Goal: Task Accomplishment & Management: Use online tool/utility

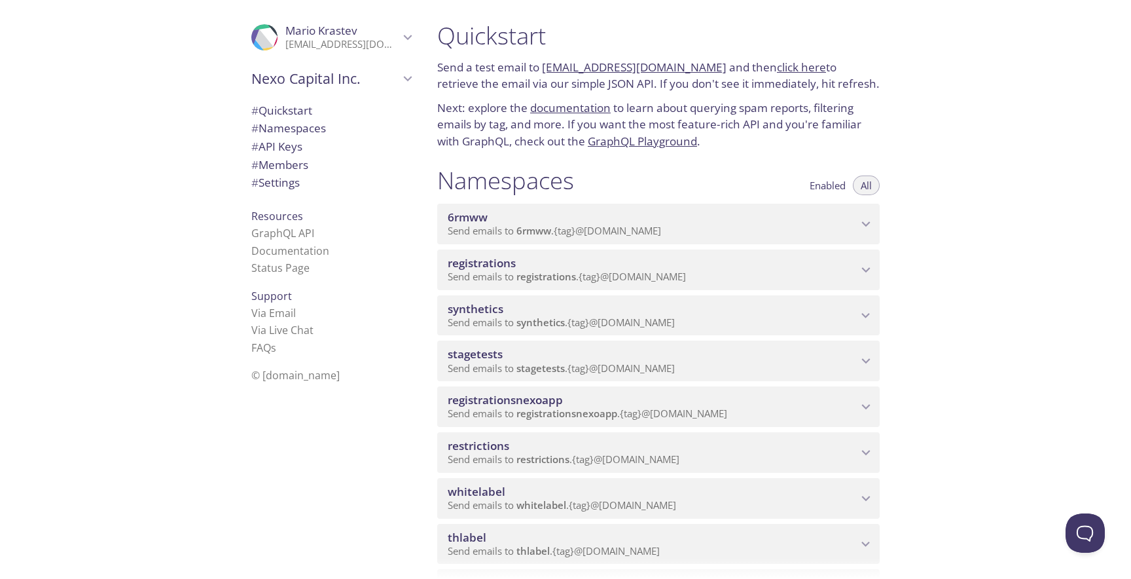
click at [598, 319] on span "Send emails to synthetics . {tag} @inbox.testmail.app" at bounding box center [561, 322] width 227 height 13
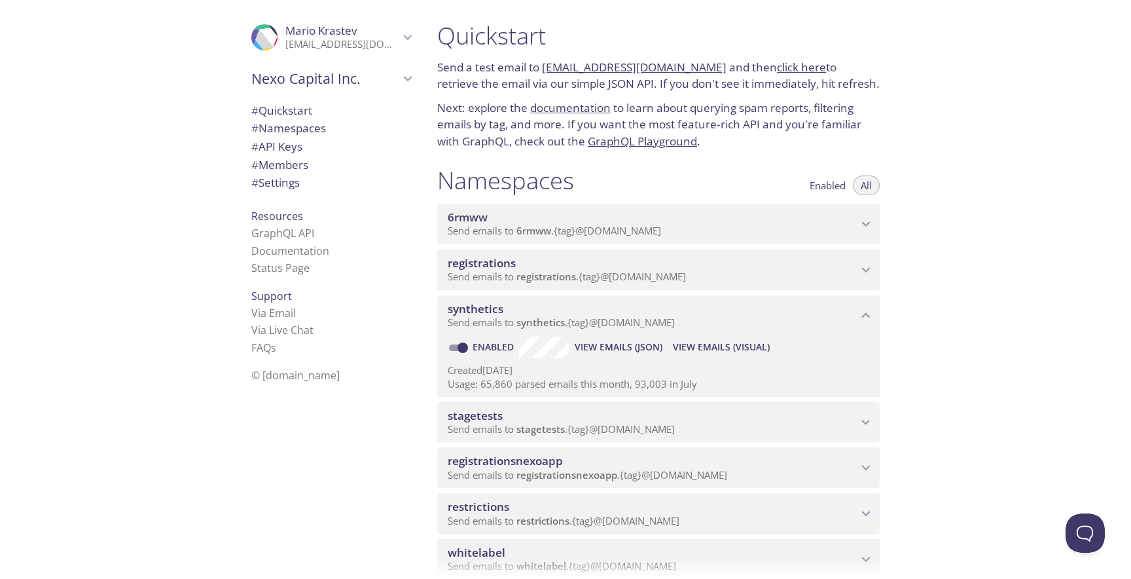
click at [680, 342] on span "View Emails (Visual)" at bounding box center [721, 347] width 97 height 16
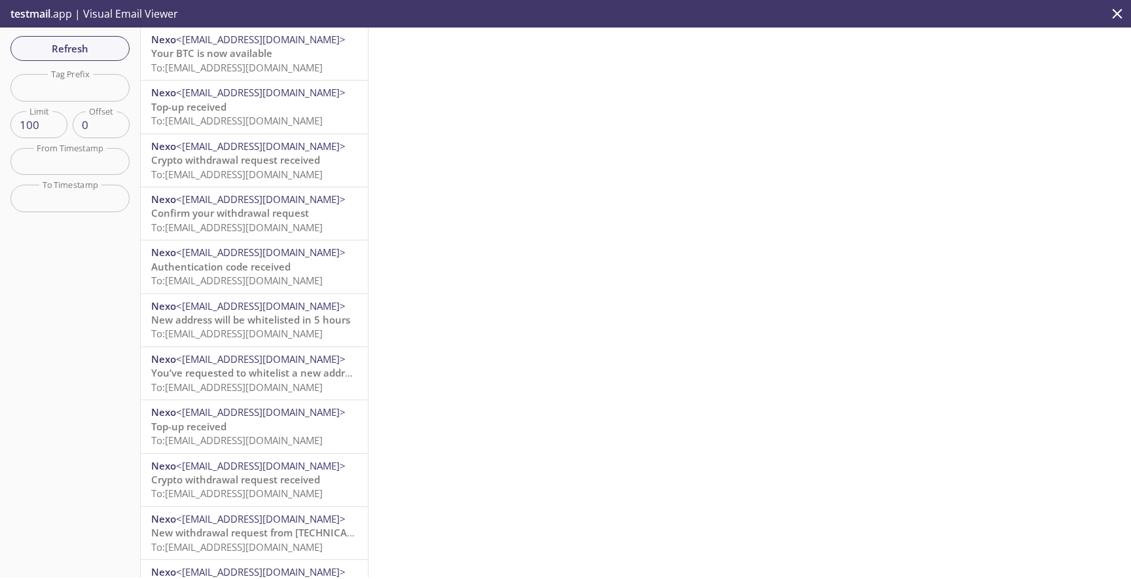
click at [95, 91] on input "text" at bounding box center [69, 87] width 119 height 27
paste input "uktncmodaltwo"
type input "uktncmodaltwo"
click at [100, 56] on span "Refresh" at bounding box center [70, 48] width 98 height 17
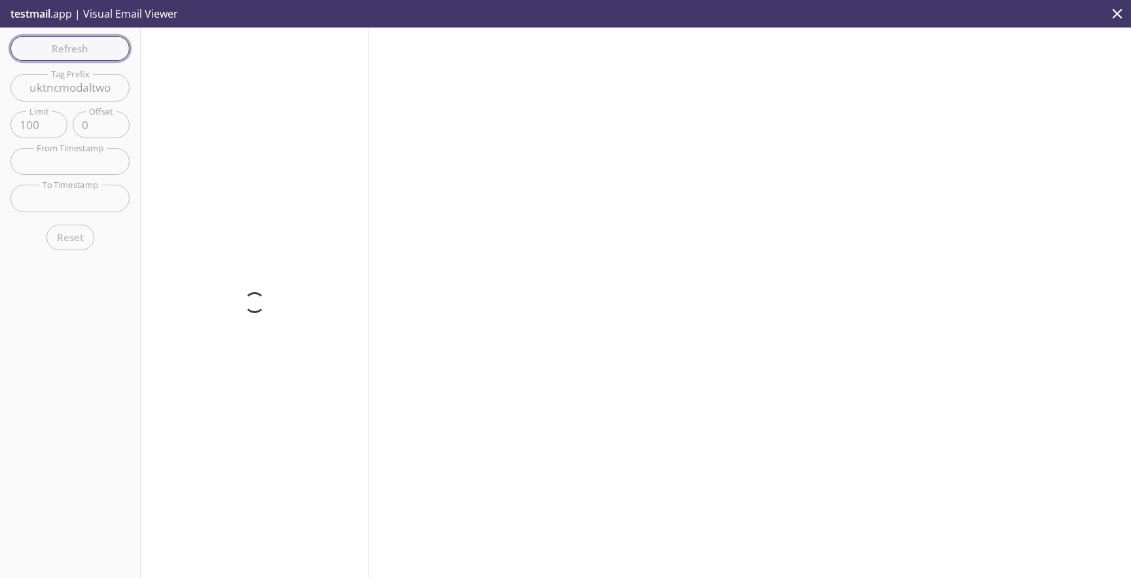
click at [100, 56] on div "Refresh Filters Tag Prefix uktncmodaltwo Tag Prefix Limit 100 Limit Offset 0 Of…" at bounding box center [70, 302] width 141 height 550
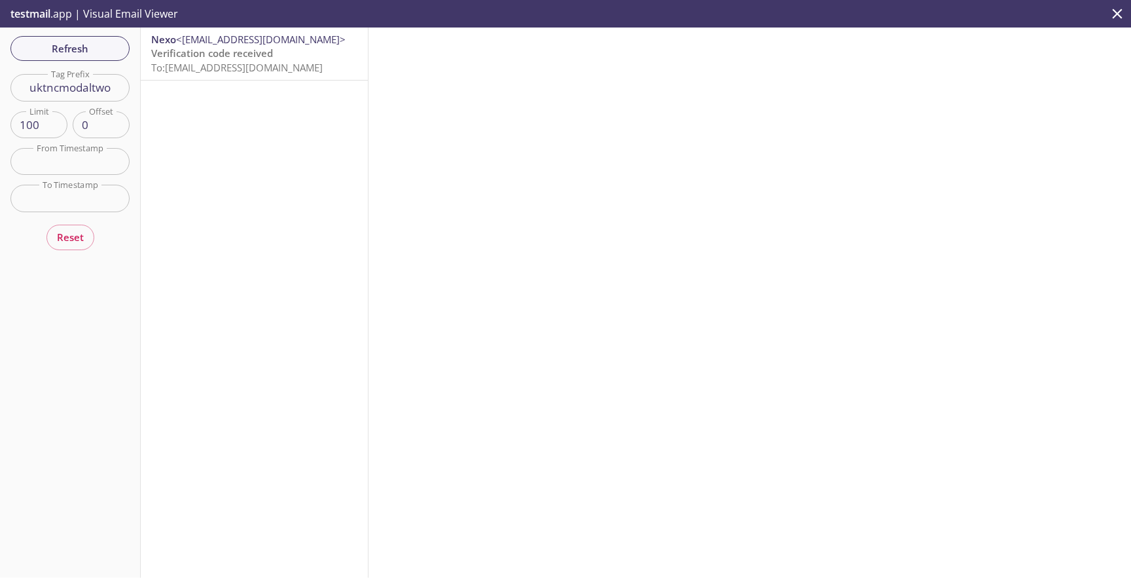
click at [199, 51] on span "Verification code received" at bounding box center [212, 52] width 122 height 13
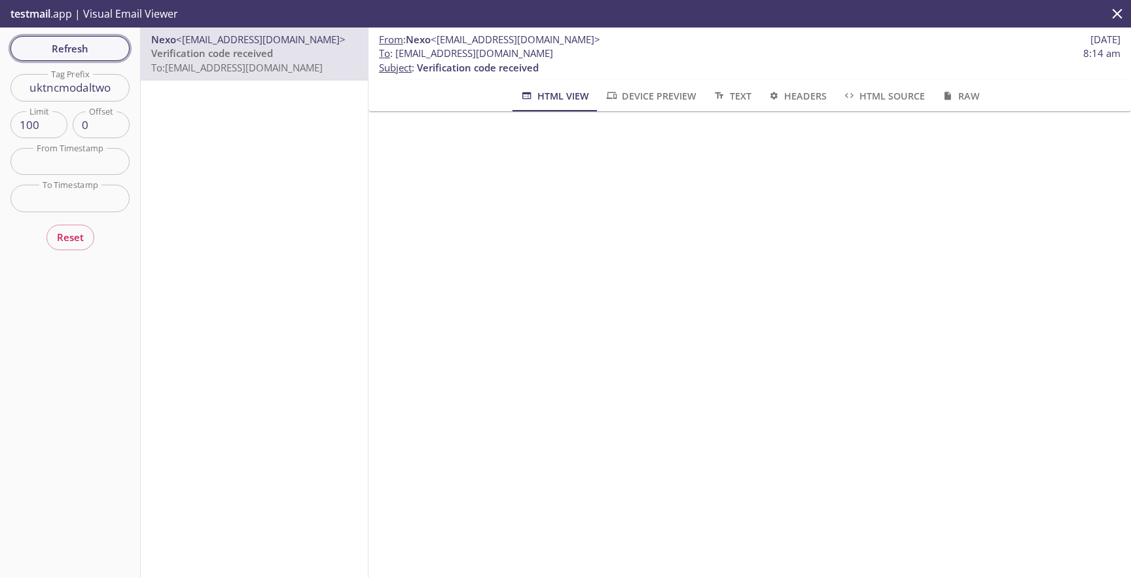
click at [96, 56] on span "Refresh" at bounding box center [70, 48] width 98 height 17
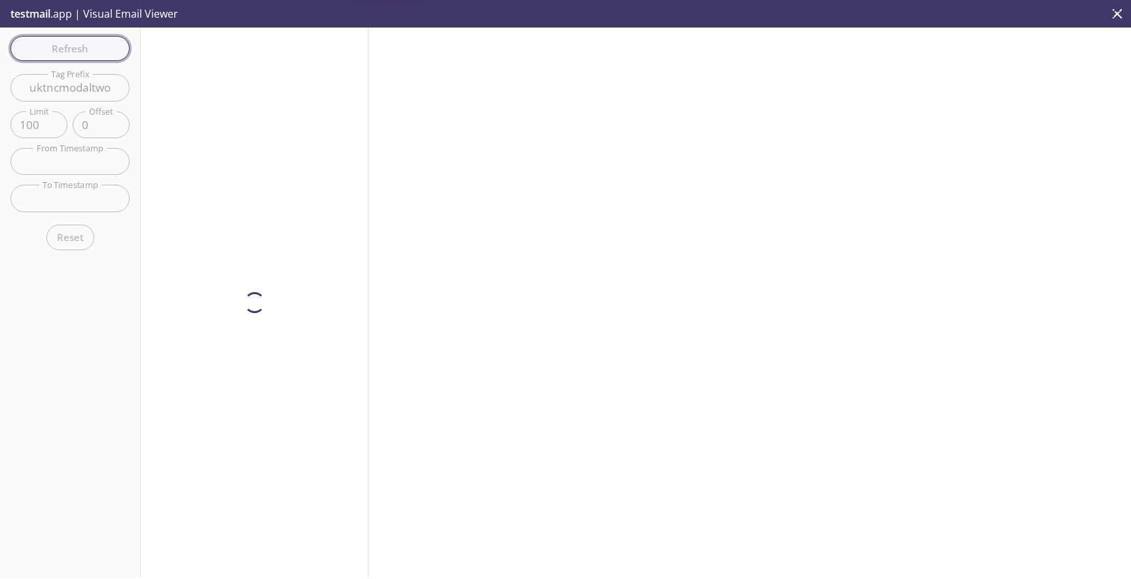
click at [96, 56] on div "Refresh Filters Tag Prefix uktncmodaltwo Tag Prefix Limit 100 Limit Offset 0 Of…" at bounding box center [70, 302] width 141 height 550
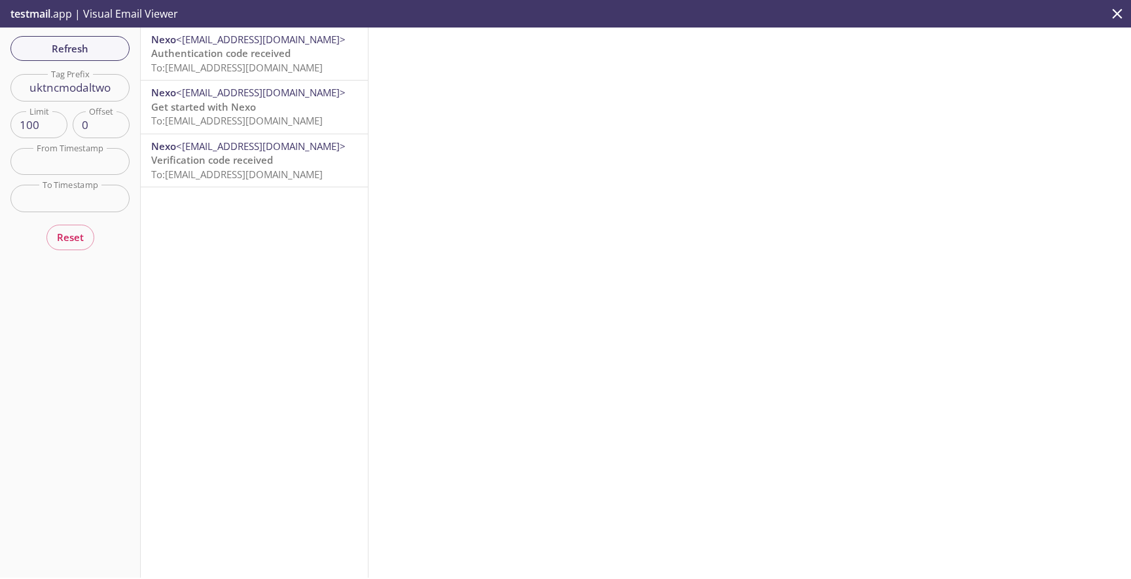
click at [191, 64] on span "To: synthetics.uktncmodaltwo@inbox.testmail.app" at bounding box center [237, 67] width 172 height 13
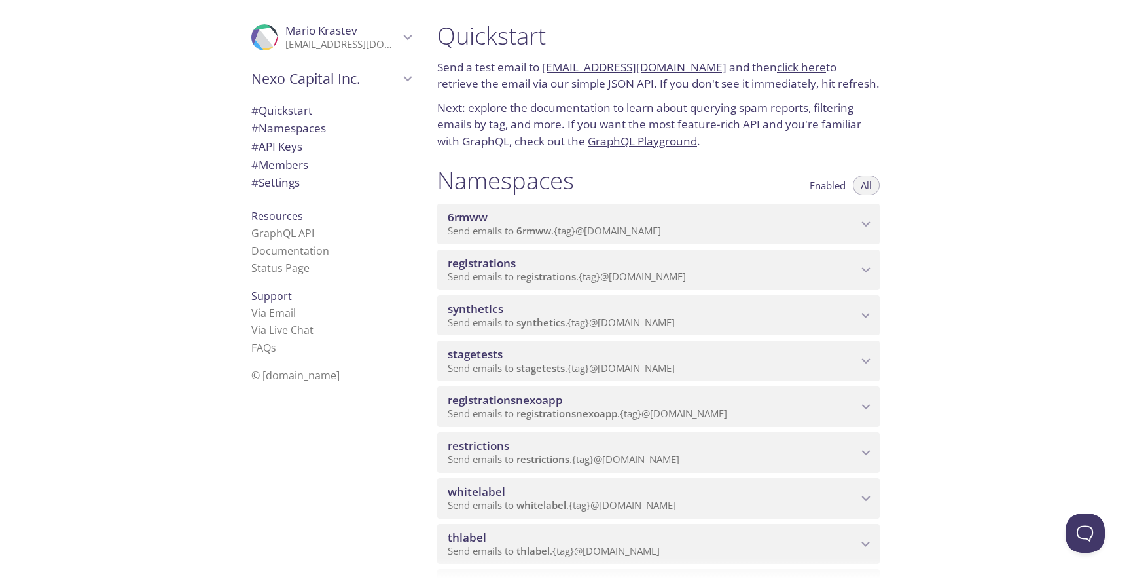
click at [546, 304] on span "synthetics" at bounding box center [653, 309] width 410 height 14
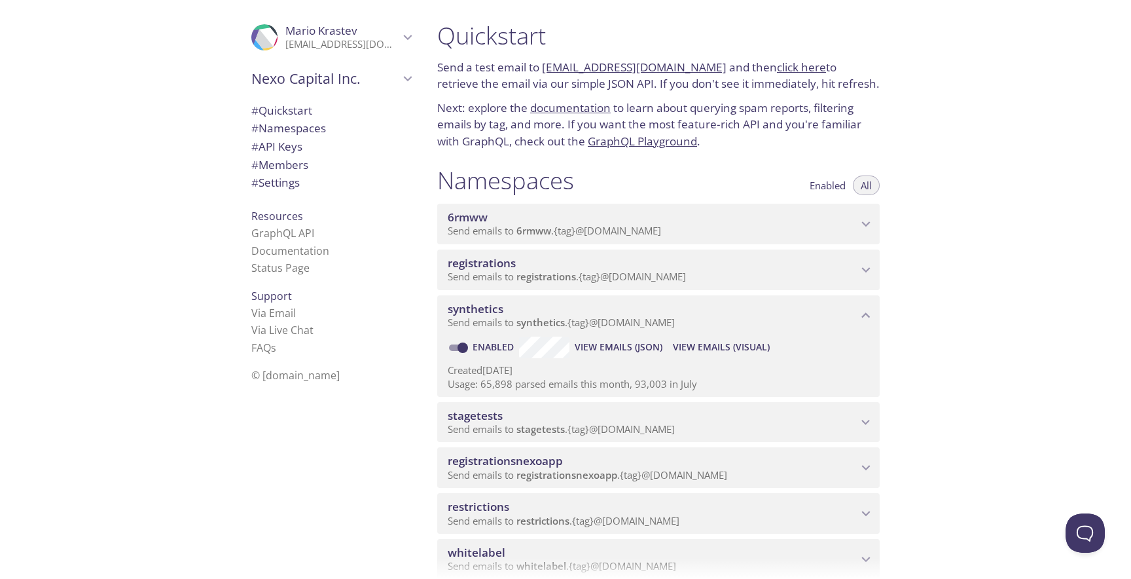
click at [689, 345] on span "View Emails (Visual)" at bounding box center [721, 347] width 97 height 16
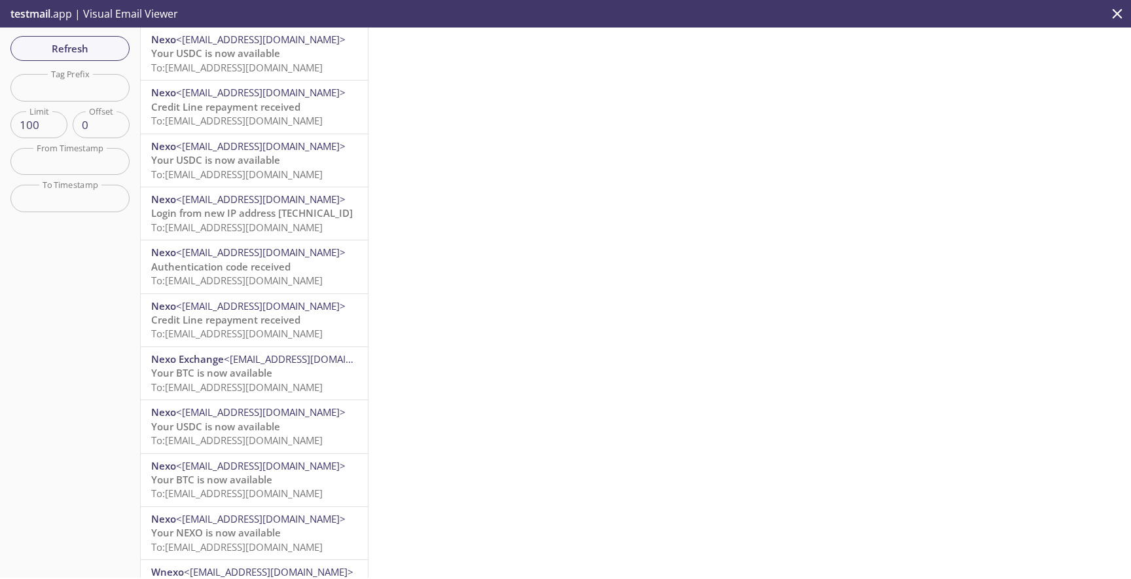
click at [104, 81] on input "text" at bounding box center [69, 87] width 119 height 27
paste input "brajurisdictionmodaltesttwo"
click at [103, 58] on button "Refresh" at bounding box center [69, 48] width 119 height 25
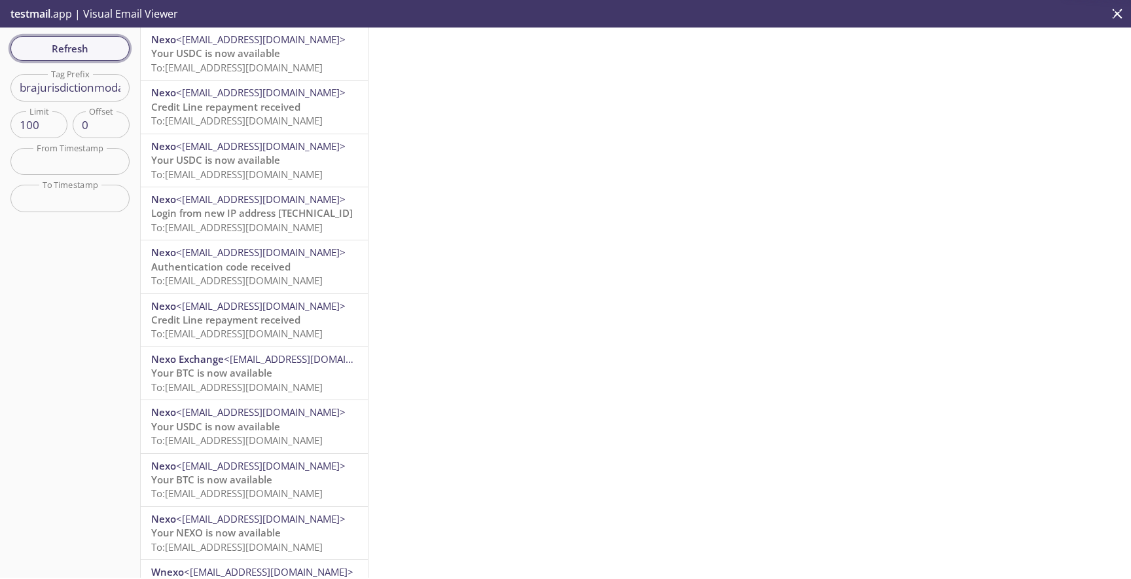
click at [103, 58] on button "Refresh" at bounding box center [69, 48] width 119 height 25
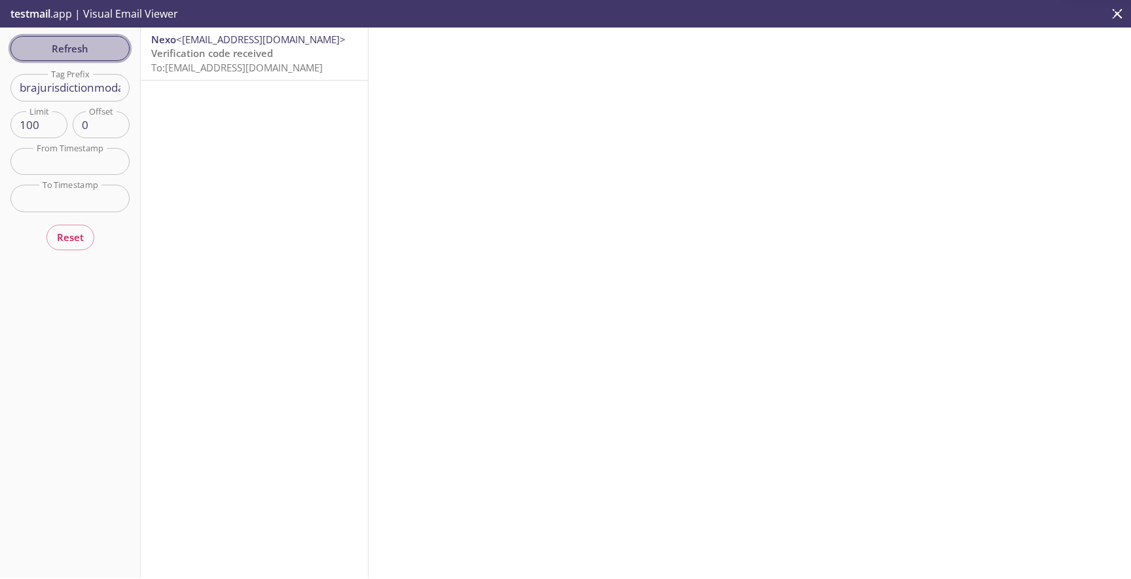
click at [103, 58] on button "Refresh" at bounding box center [69, 48] width 119 height 25
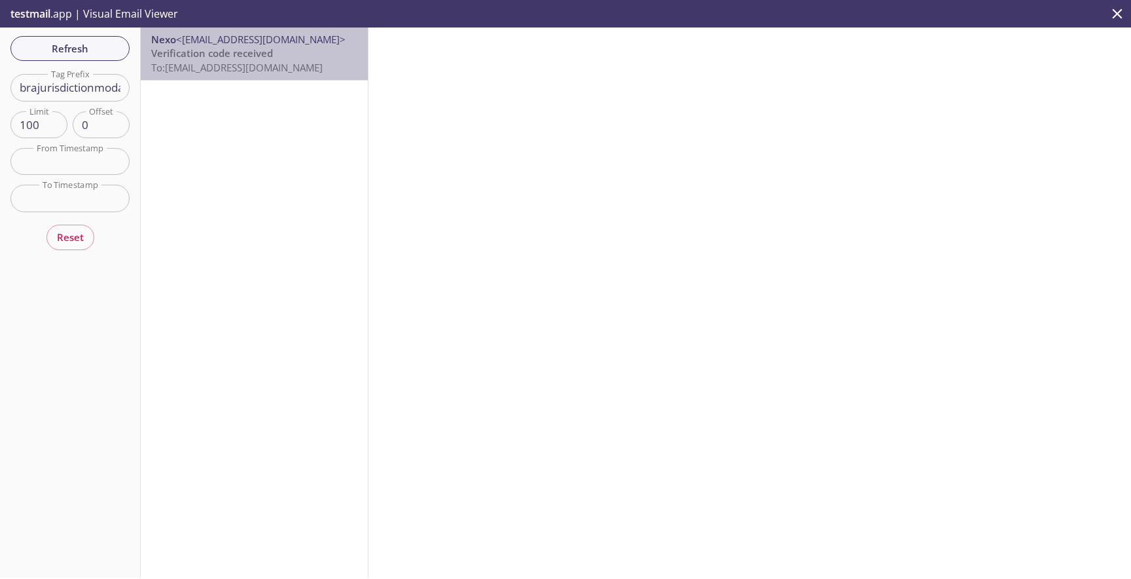
click at [210, 59] on span "Verification code received" at bounding box center [212, 52] width 122 height 13
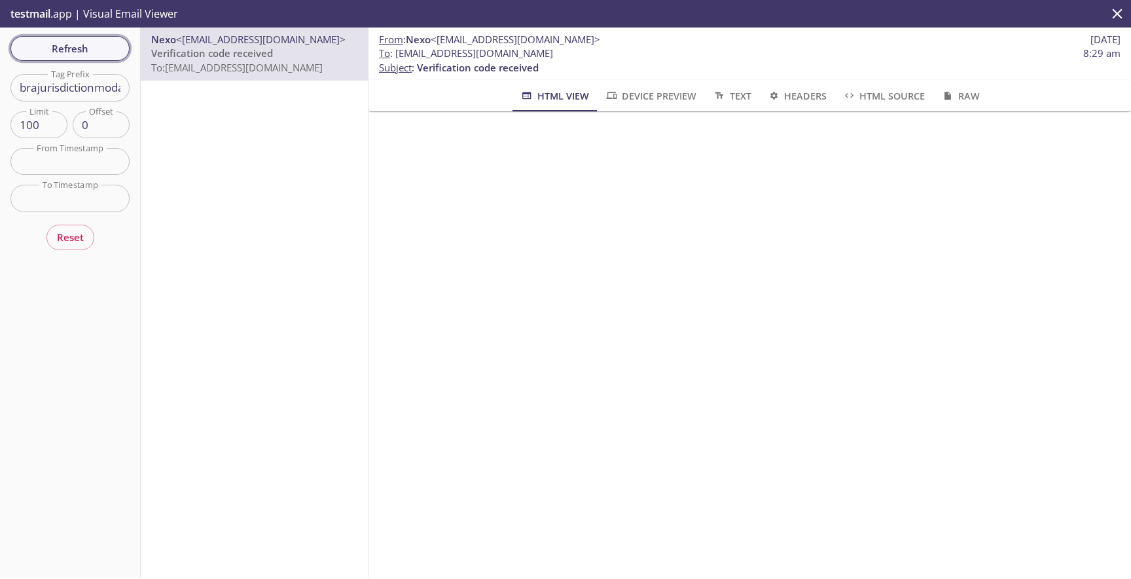
click at [82, 46] on span "Refresh" at bounding box center [70, 48] width 98 height 17
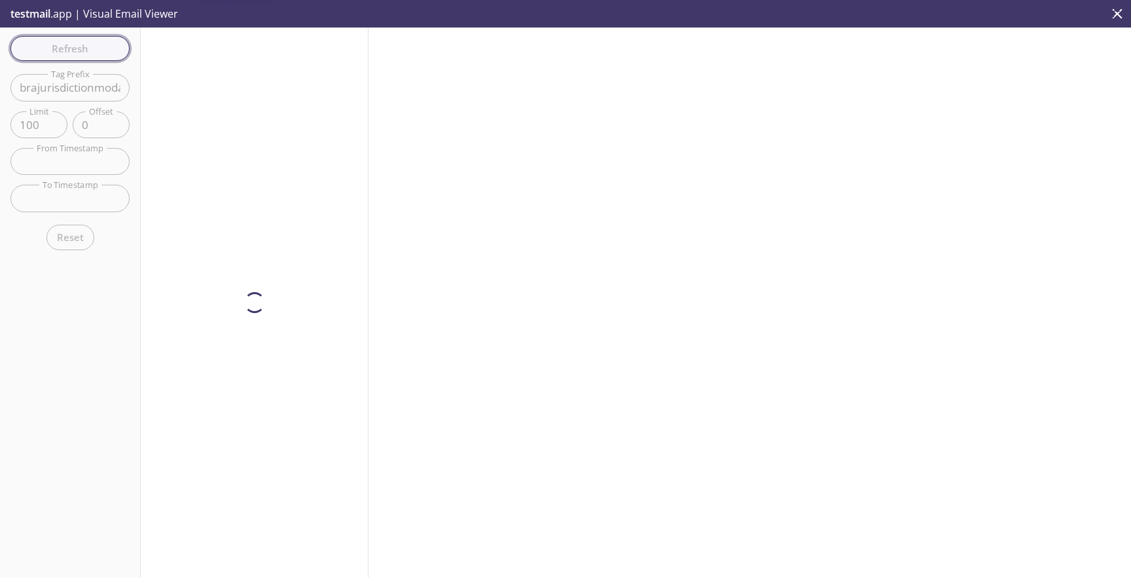
click at [82, 46] on div "Refresh Filters Tag Prefix brajurisdictionmodaltesttwo Tag Prefix Limit 100 Lim…" at bounding box center [70, 302] width 141 height 550
click at [82, 46] on span "Refresh" at bounding box center [70, 48] width 98 height 17
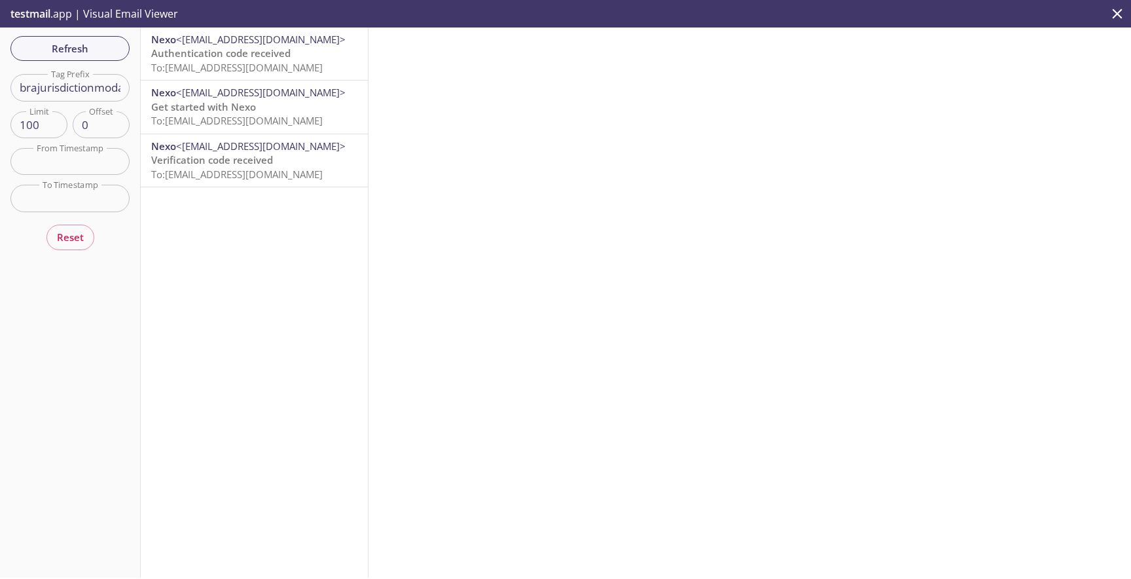
click at [158, 7] on p "testmail .app | Visual Email Viewer" at bounding box center [93, 13] width 186 height 27
click at [159, 18] on p "testmail .app | Visual Email Viewer" at bounding box center [93, 13] width 186 height 27
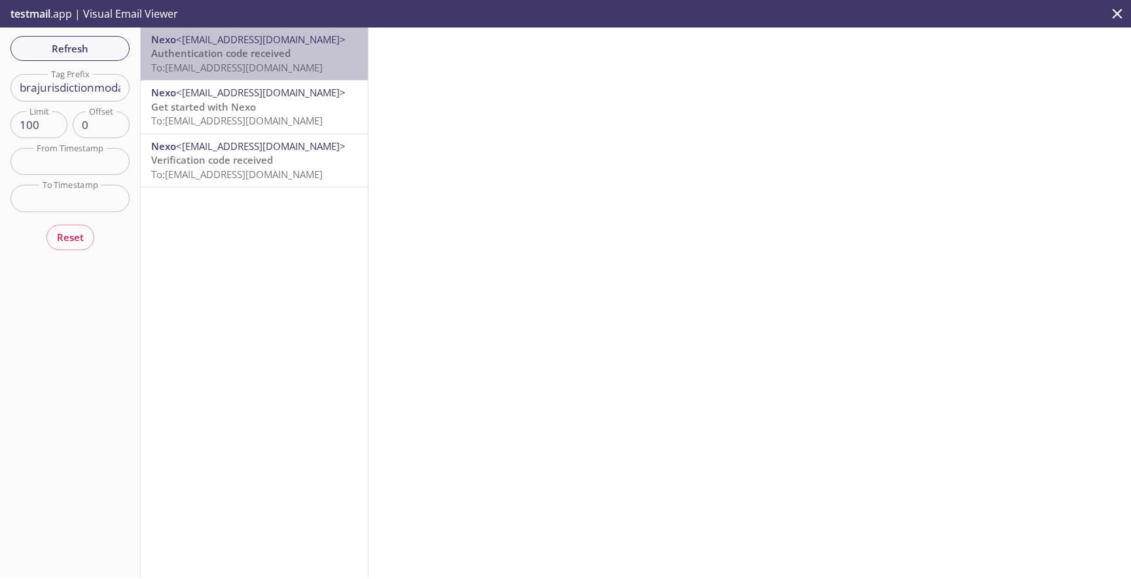
click at [168, 48] on span "Authentication code received" at bounding box center [220, 52] width 139 height 13
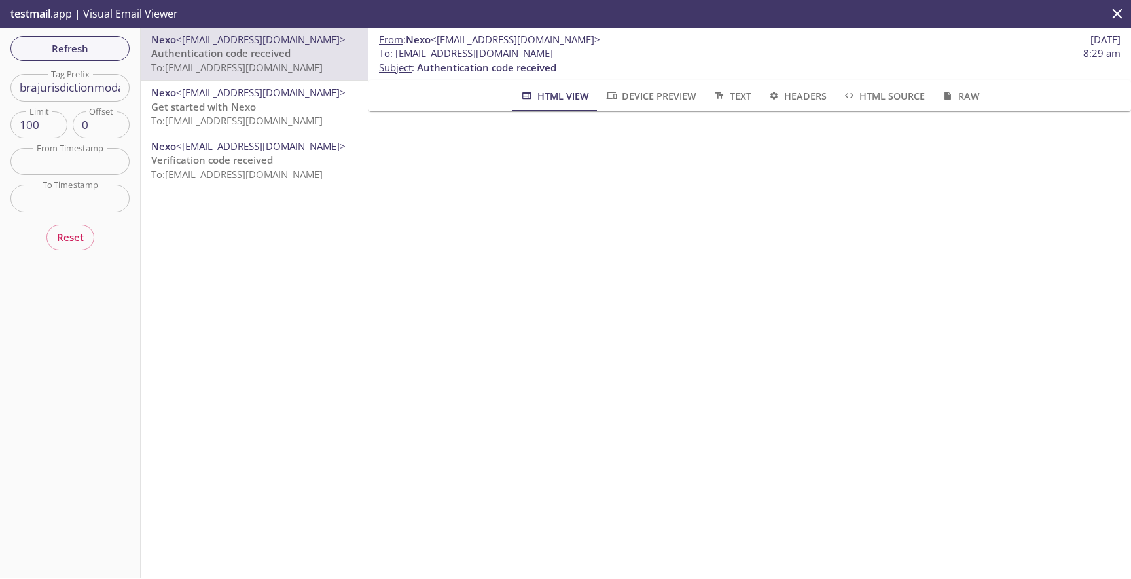
drag, startPoint x: 394, startPoint y: 53, endPoint x: 745, endPoint y: 53, distance: 350.9
click at [745, 53] on span "To : [EMAIL_ADDRESS][DOMAIN_NAME] 8:29 am" at bounding box center [750, 53] width 742 height 14
drag, startPoint x: 666, startPoint y: 52, endPoint x: 396, endPoint y: 60, distance: 270.5
click at [396, 60] on span "To : [EMAIL_ADDRESS][DOMAIN_NAME]" at bounding box center [466, 53] width 174 height 14
copy span "[EMAIL_ADDRESS][DOMAIN_NAME]"
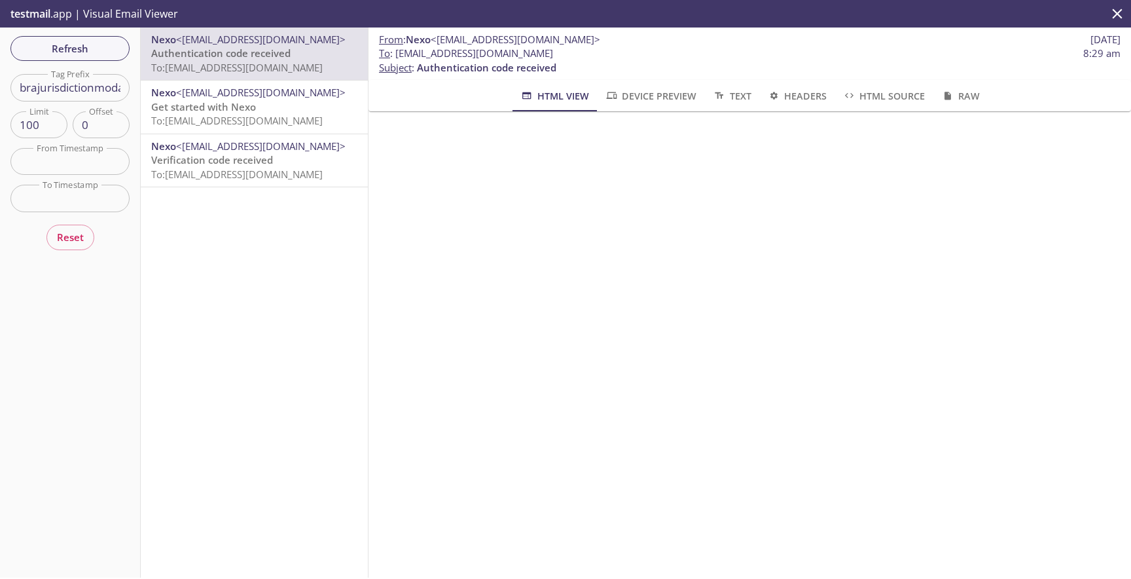
click at [555, 69] on span "Authentication code received" at bounding box center [486, 67] width 139 height 13
drag, startPoint x: 670, startPoint y: 52, endPoint x: 397, endPoint y: 52, distance: 273.0
click at [397, 52] on span "To : [EMAIL_ADDRESS][DOMAIN_NAME] 8:29 am" at bounding box center [750, 53] width 742 height 14
copy span "[EMAIL_ADDRESS][DOMAIN_NAME]"
click at [113, 88] on input "brajurisdictionmodaltesttwo" at bounding box center [69, 87] width 119 height 27
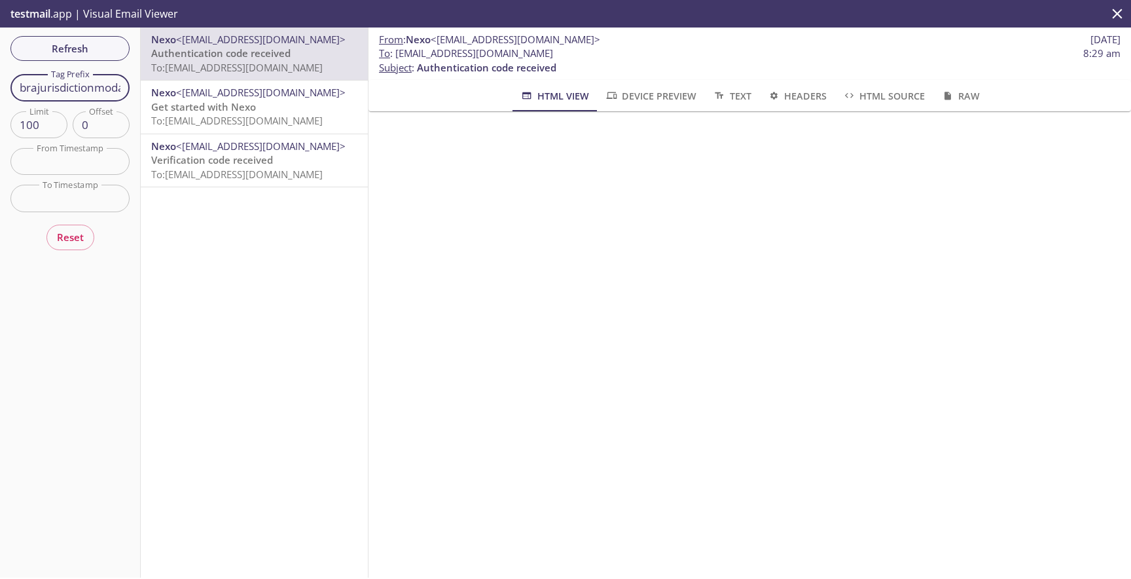
click at [113, 88] on input "brajurisdictionmodaltesttwo" at bounding box center [69, 87] width 119 height 27
paste input "newshnuser"
type input "newshnusertwo"
click at [111, 47] on span "Refresh" at bounding box center [70, 48] width 98 height 17
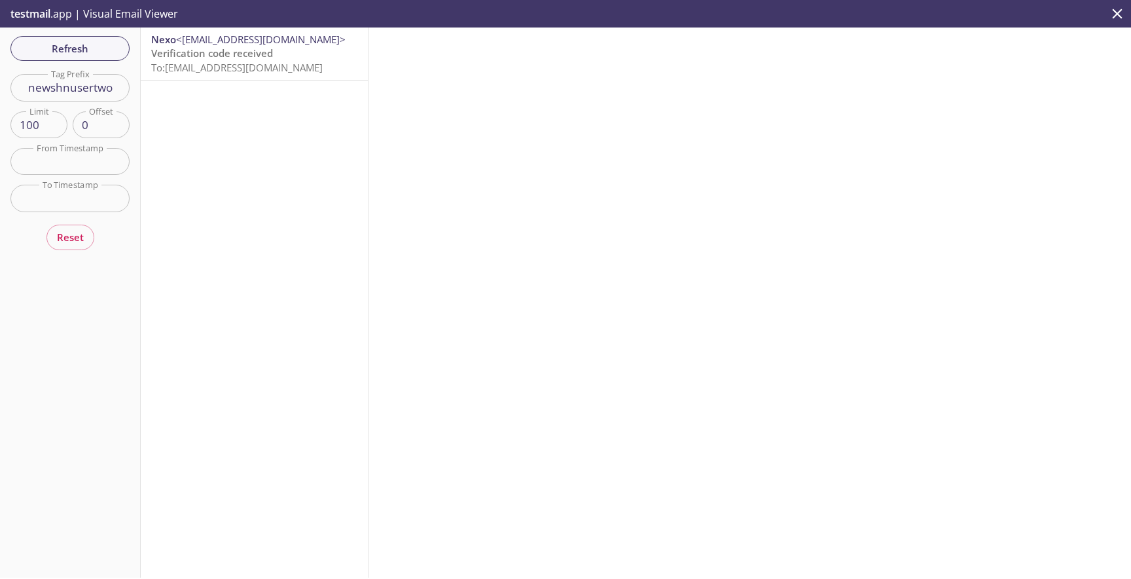
click at [206, 65] on span "To: [EMAIL_ADDRESS][DOMAIN_NAME]" at bounding box center [237, 67] width 172 height 13
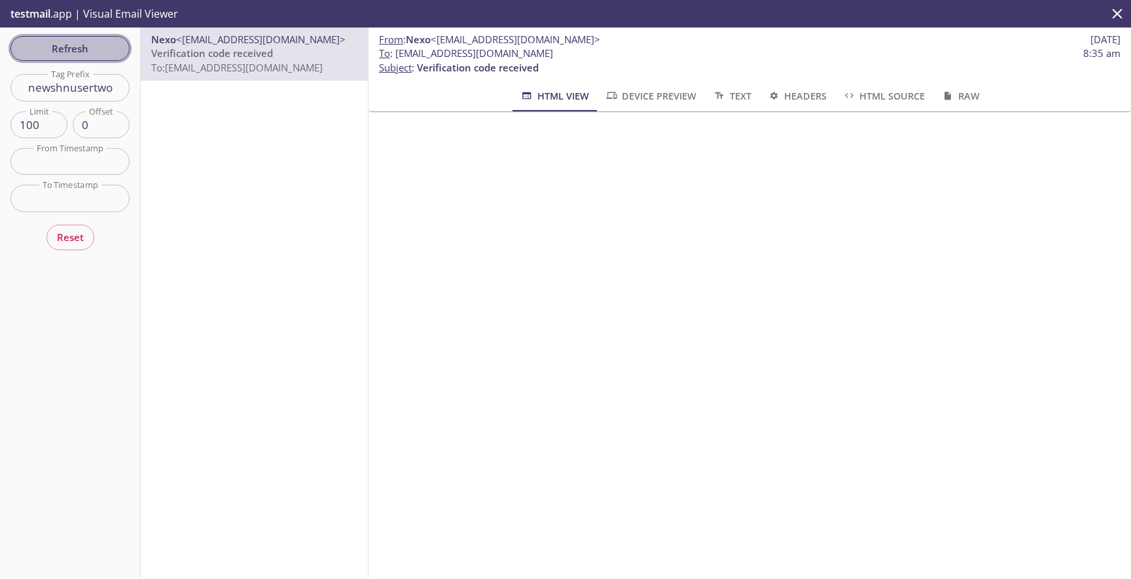
click at [84, 54] on span "Refresh" at bounding box center [70, 48] width 98 height 17
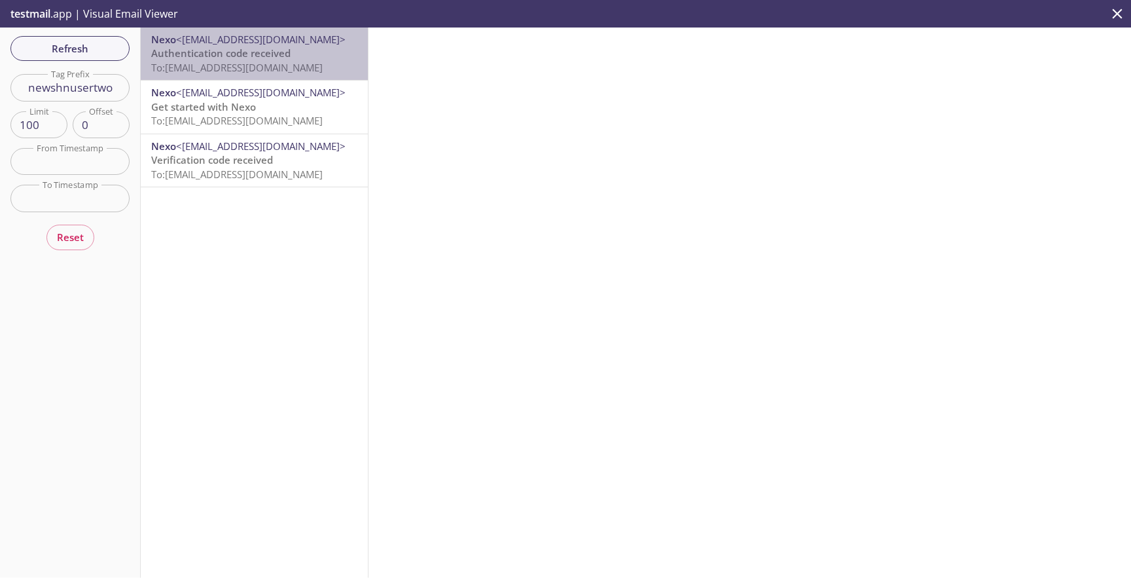
click at [185, 62] on span "To: [EMAIL_ADDRESS][DOMAIN_NAME]" at bounding box center [237, 67] width 172 height 13
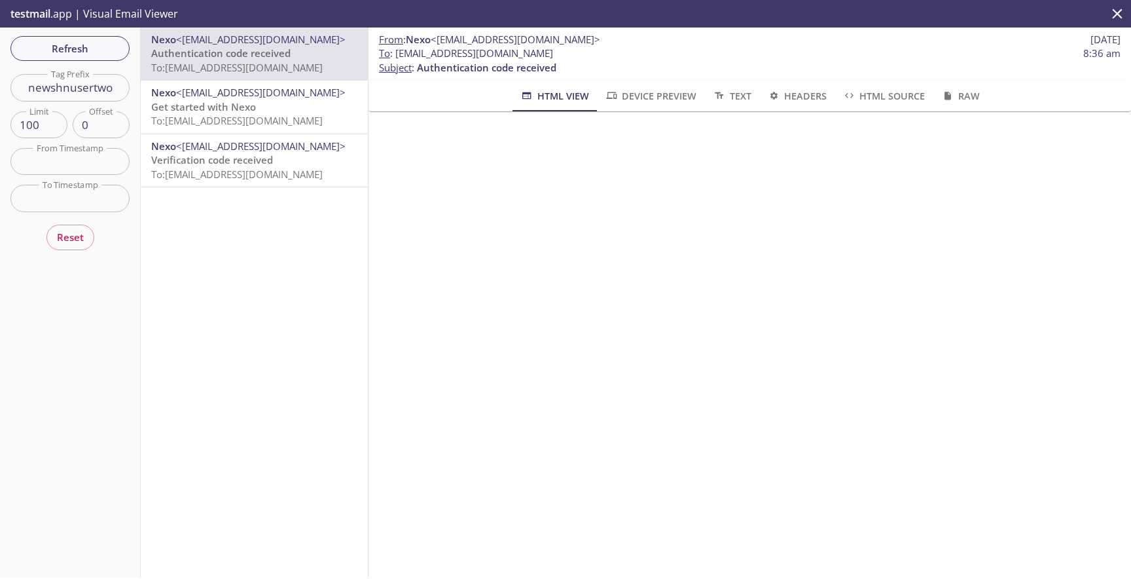
click at [463, 45] on span "<[EMAIL_ADDRESS][DOMAIN_NAME]>" at bounding box center [516, 39] width 170 height 13
drag, startPoint x: 393, startPoint y: 52, endPoint x: 623, endPoint y: 52, distance: 229.1
click at [623, 52] on span "To : [EMAIL_ADDRESS][DOMAIN_NAME] 8:36 am" at bounding box center [750, 53] width 742 height 14
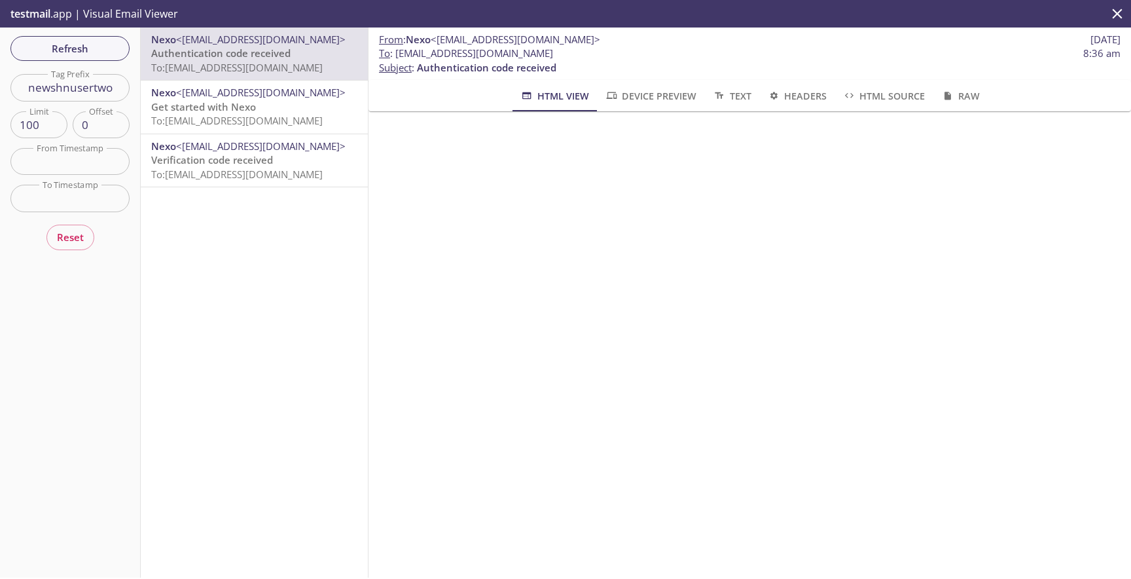
drag, startPoint x: 609, startPoint y: 51, endPoint x: 395, endPoint y: 51, distance: 213.4
click at [395, 51] on span "To : [EMAIL_ADDRESS][DOMAIN_NAME]" at bounding box center [466, 53] width 174 height 14
copy span "[EMAIL_ADDRESS][DOMAIN_NAME]"
